Goal: Information Seeking & Learning: Learn about a topic

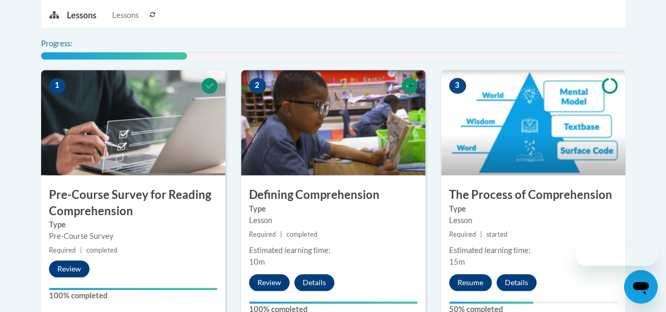
scroll to position [368, 0]
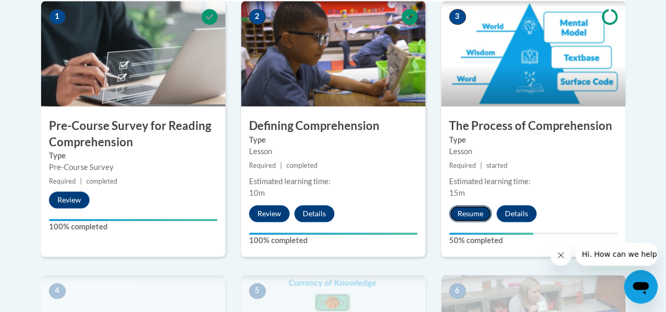
click at [472, 214] on button "Resume" at bounding box center [470, 213] width 43 height 17
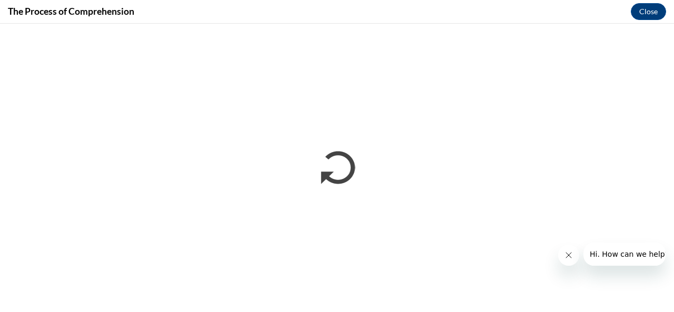
scroll to position [0, 0]
